Goal: Task Accomplishment & Management: Use online tool/utility

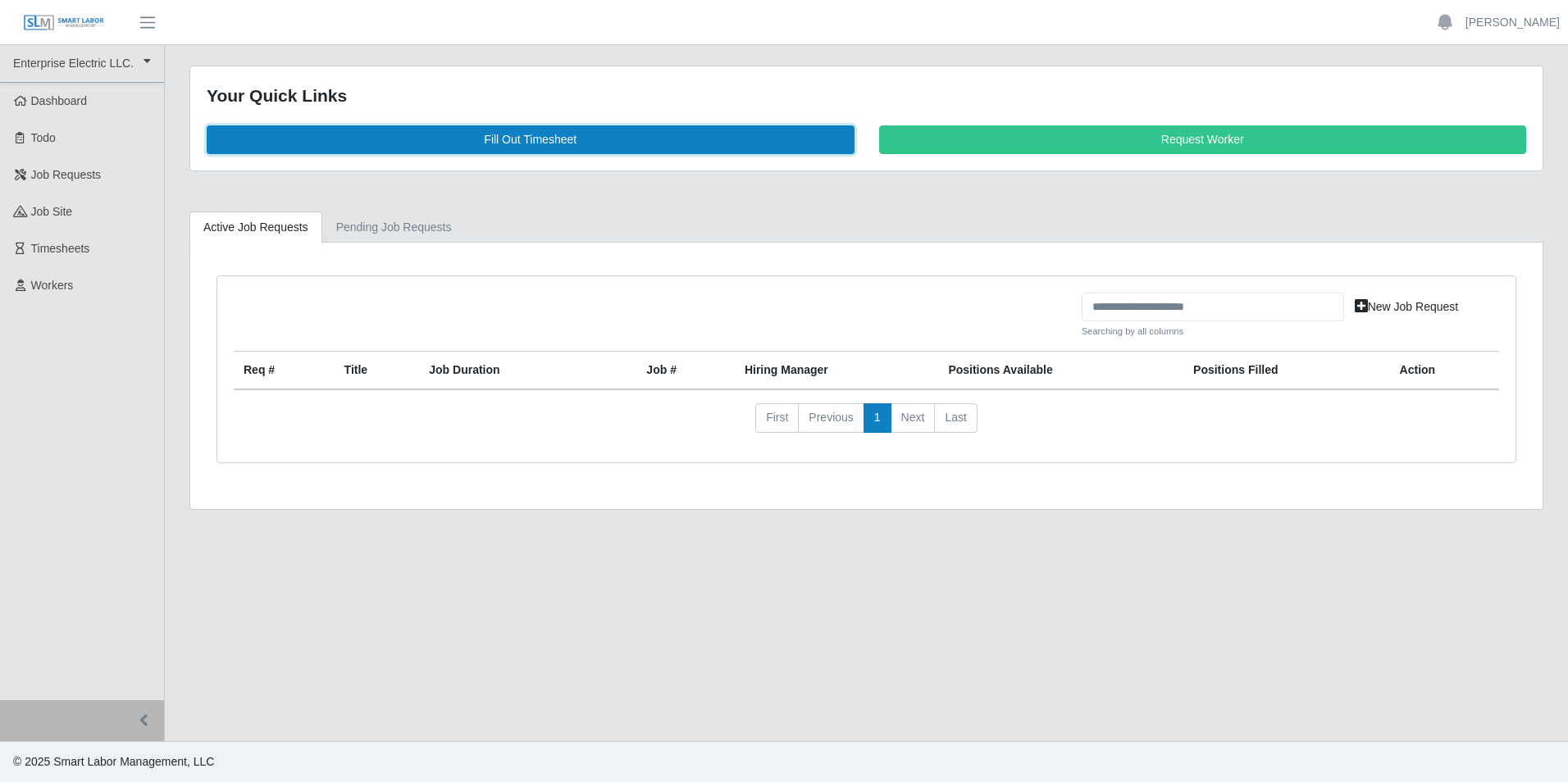
click at [565, 146] on link "Fill Out Timesheet" at bounding box center [531, 139] width 648 height 28
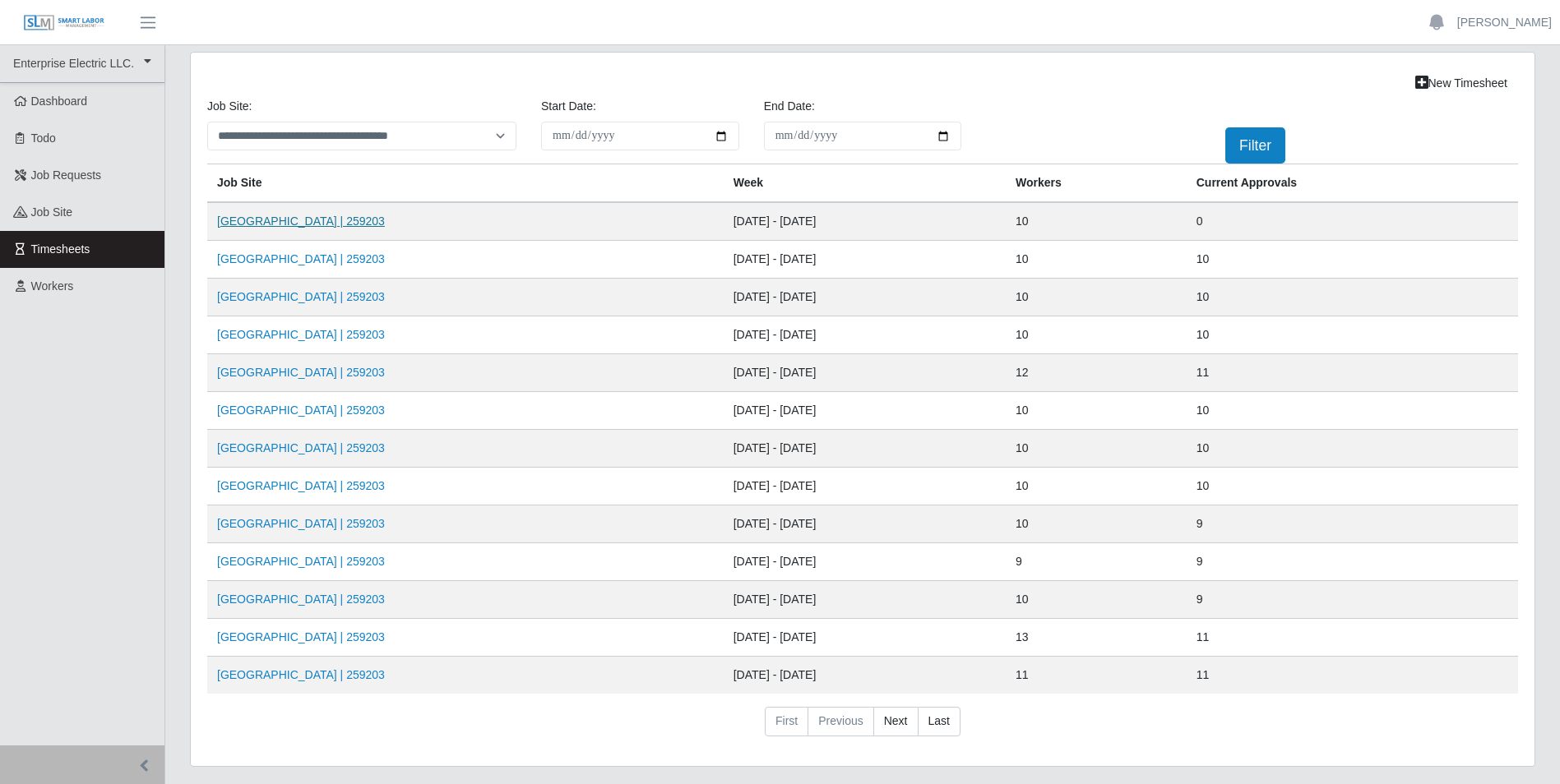
click at [307, 223] on link "[GEOGRAPHIC_DATA] | 259203" at bounding box center [301, 221] width 167 height 13
